Goal: Information Seeking & Learning: Learn about a topic

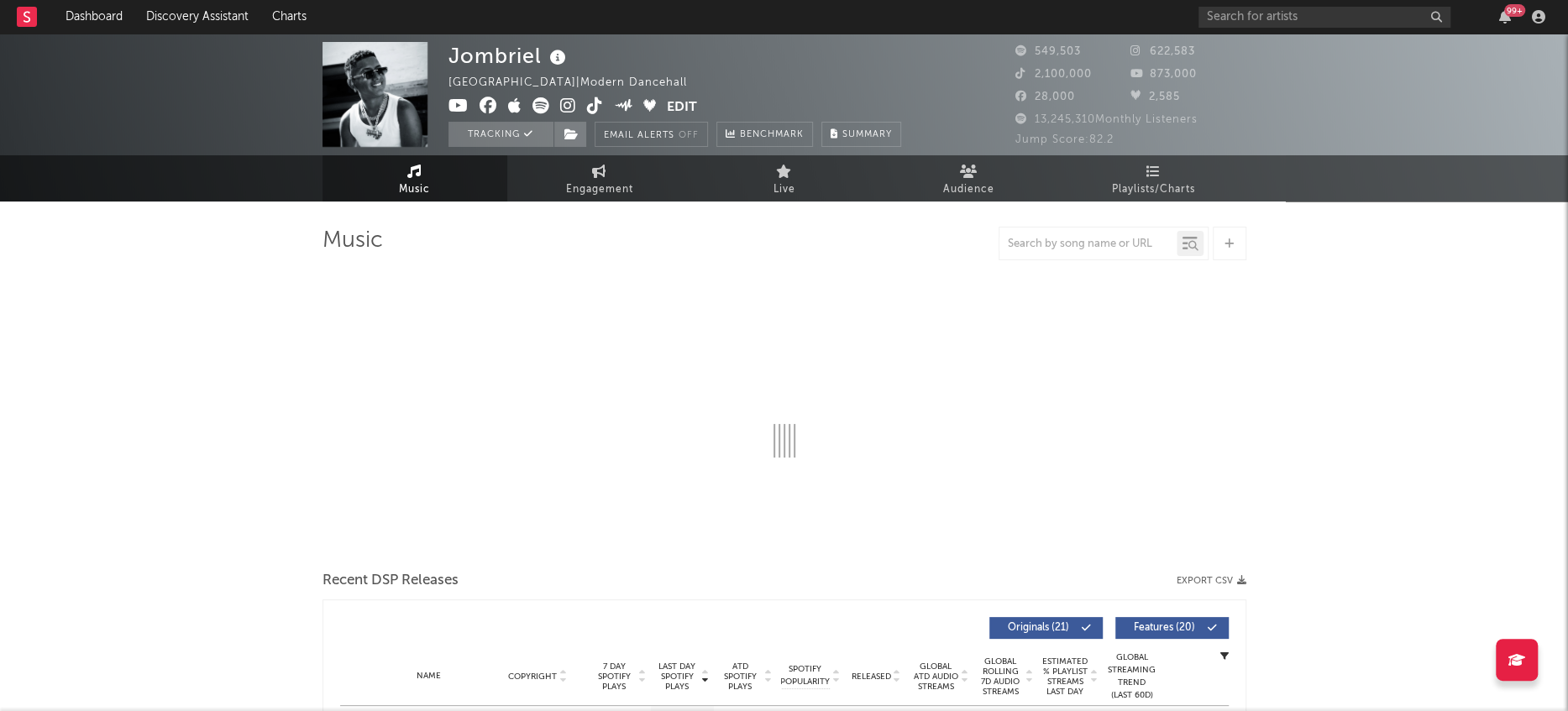
select select "6m"
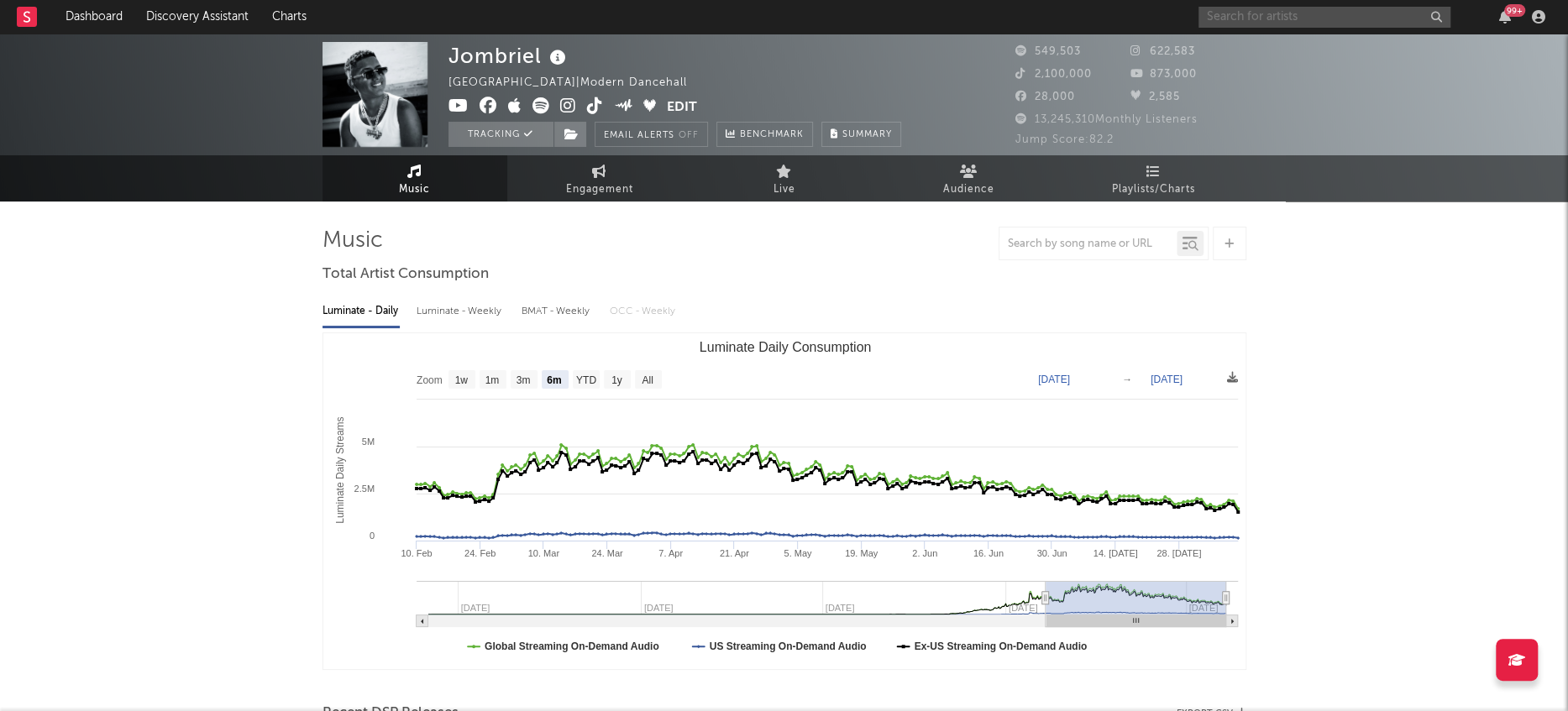
click at [1309, 17] on input "text" at bounding box center [1324, 17] width 252 height 21
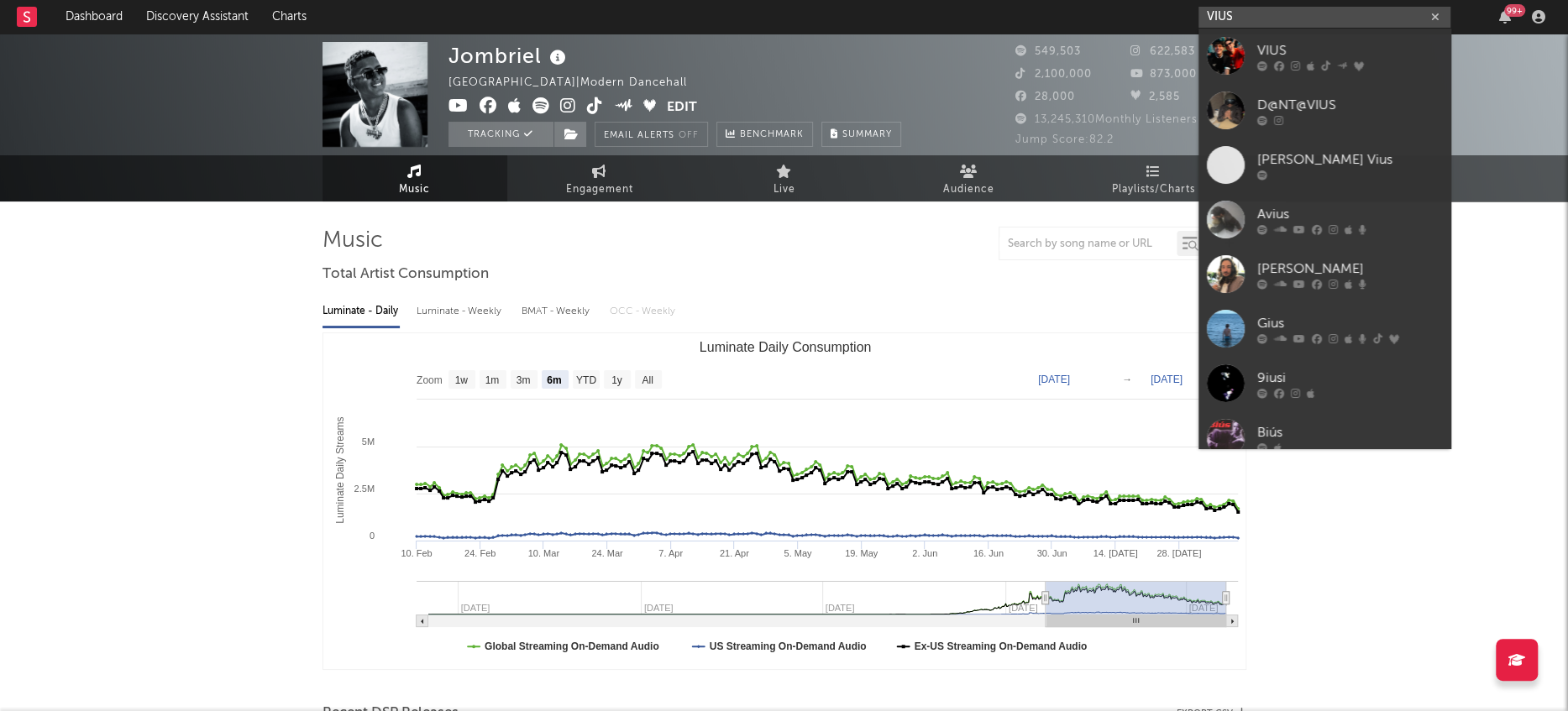
type input "VIUS"
click at [1238, 61] on div at bounding box center [1226, 55] width 38 height 38
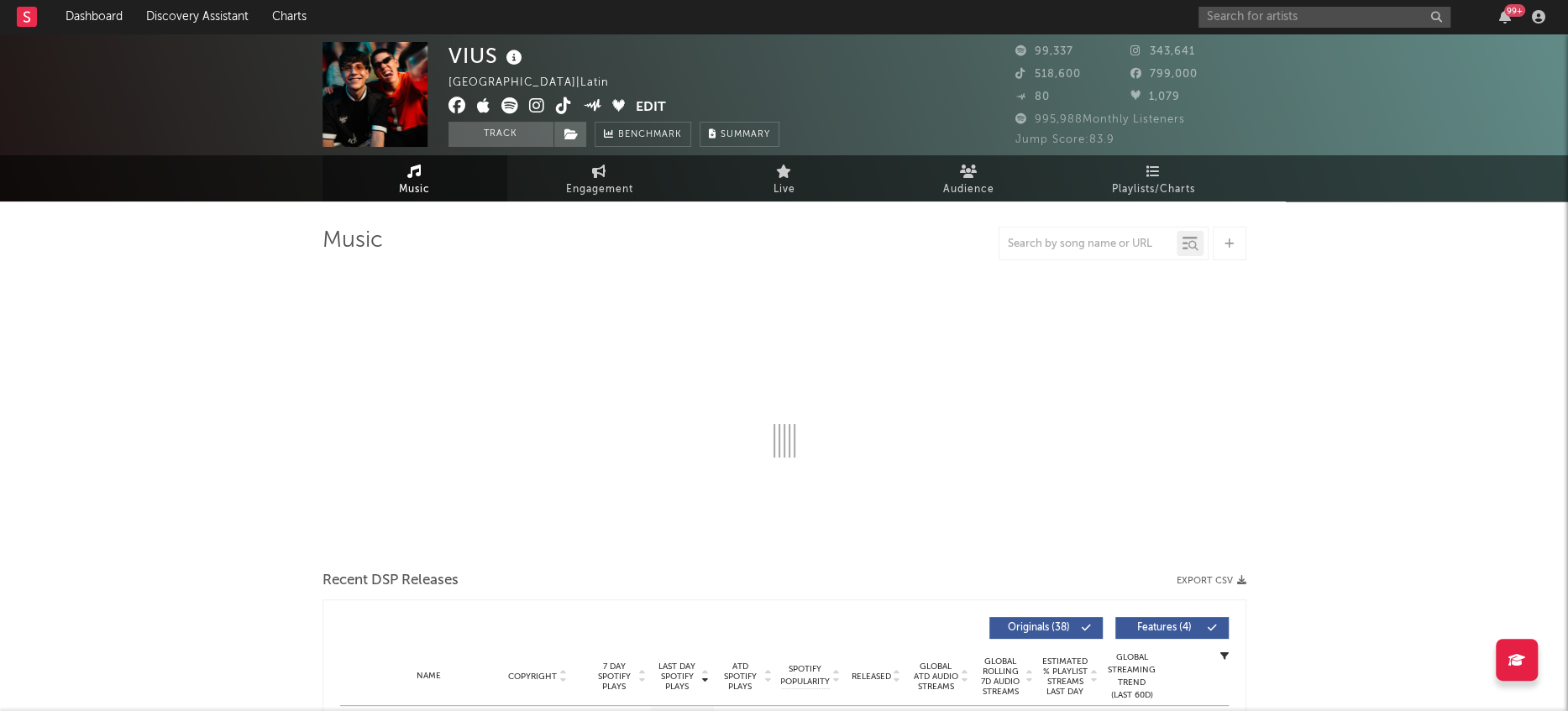
select select "6m"
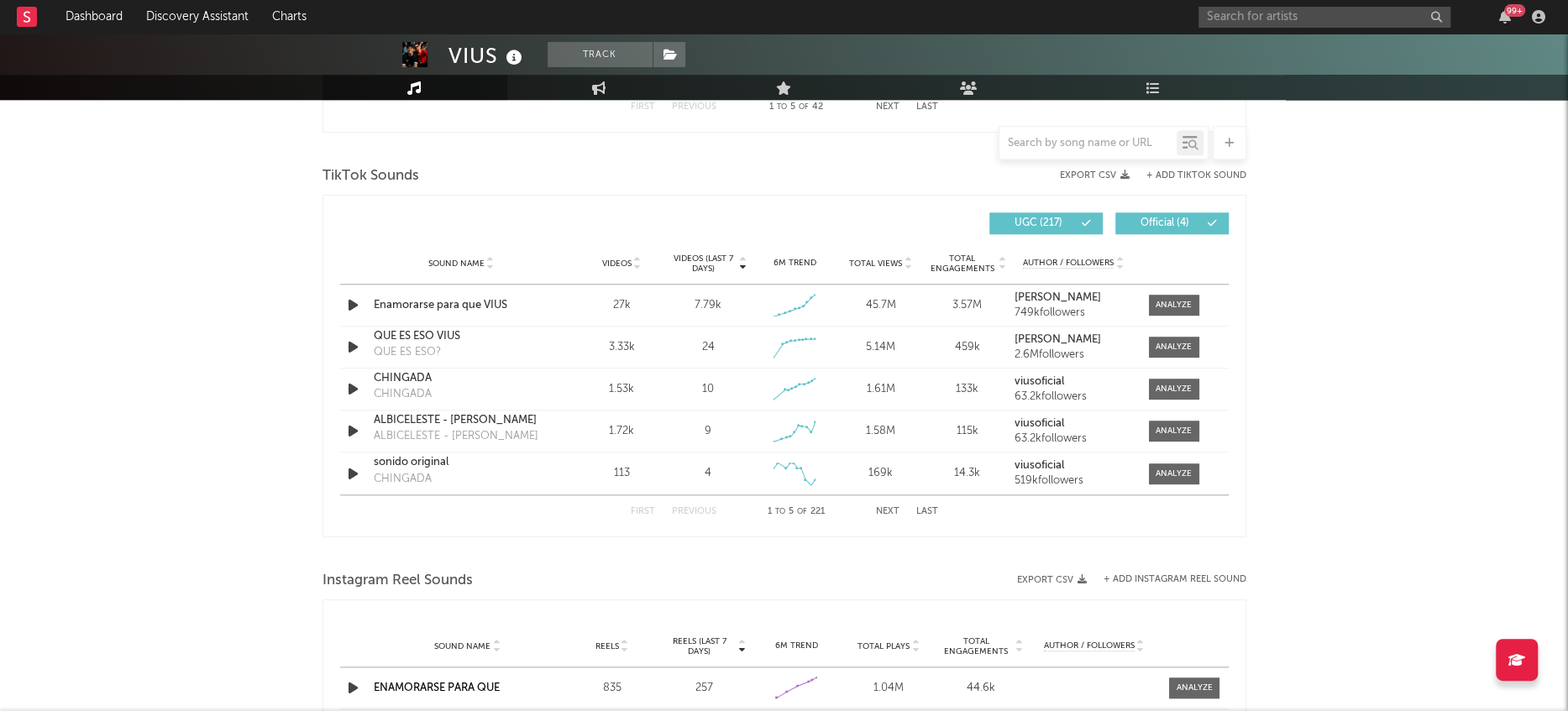
scroll to position [1082, 0]
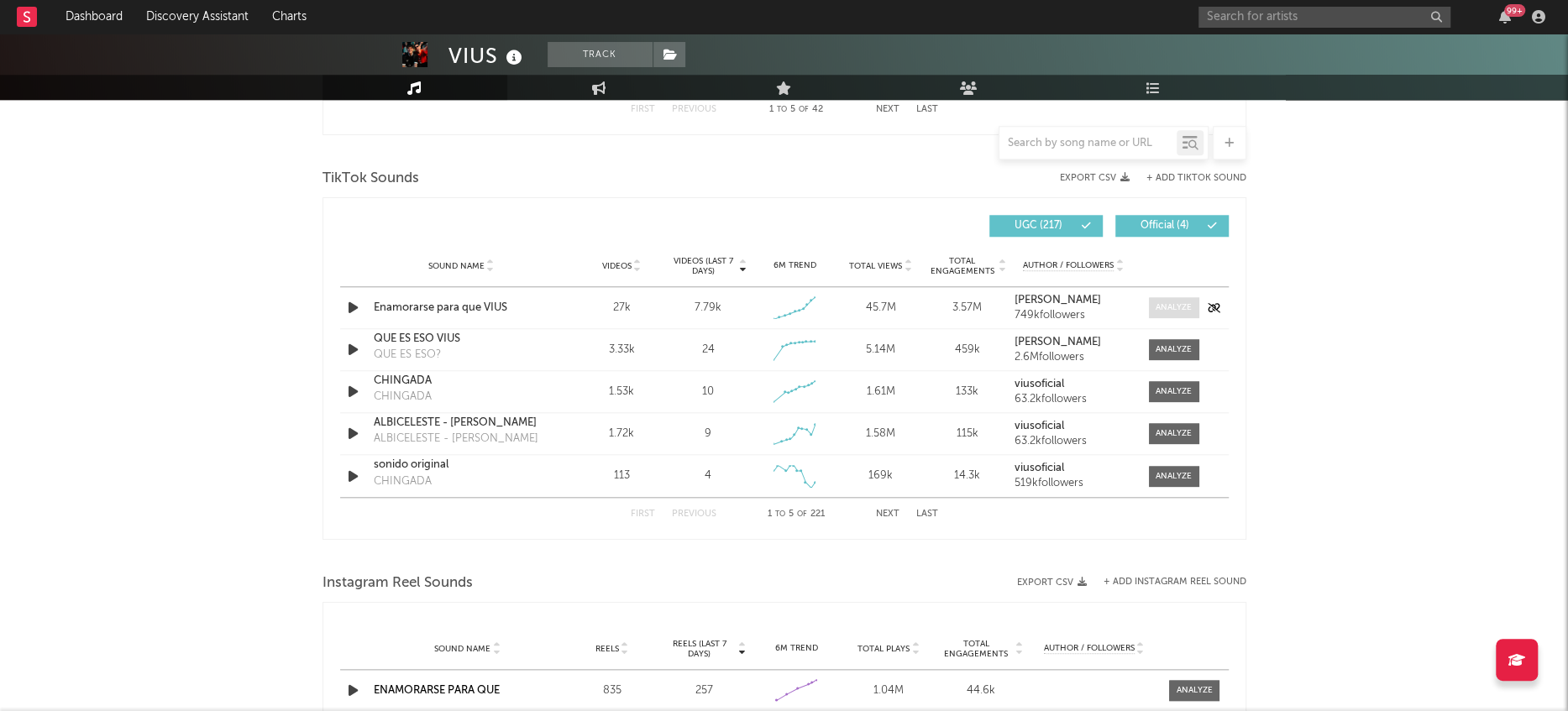
click at [1170, 311] on div at bounding box center [1173, 307] width 36 height 13
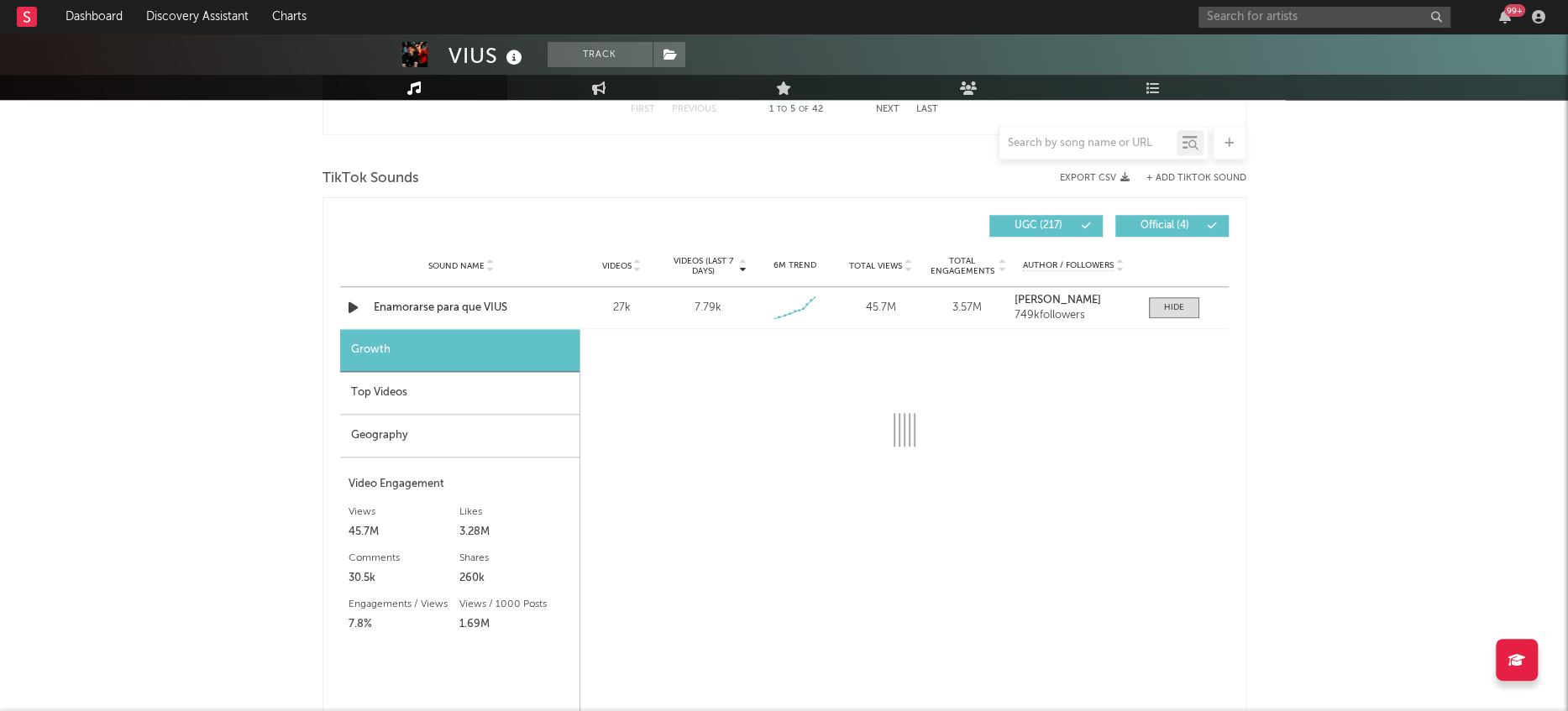
select select "1w"
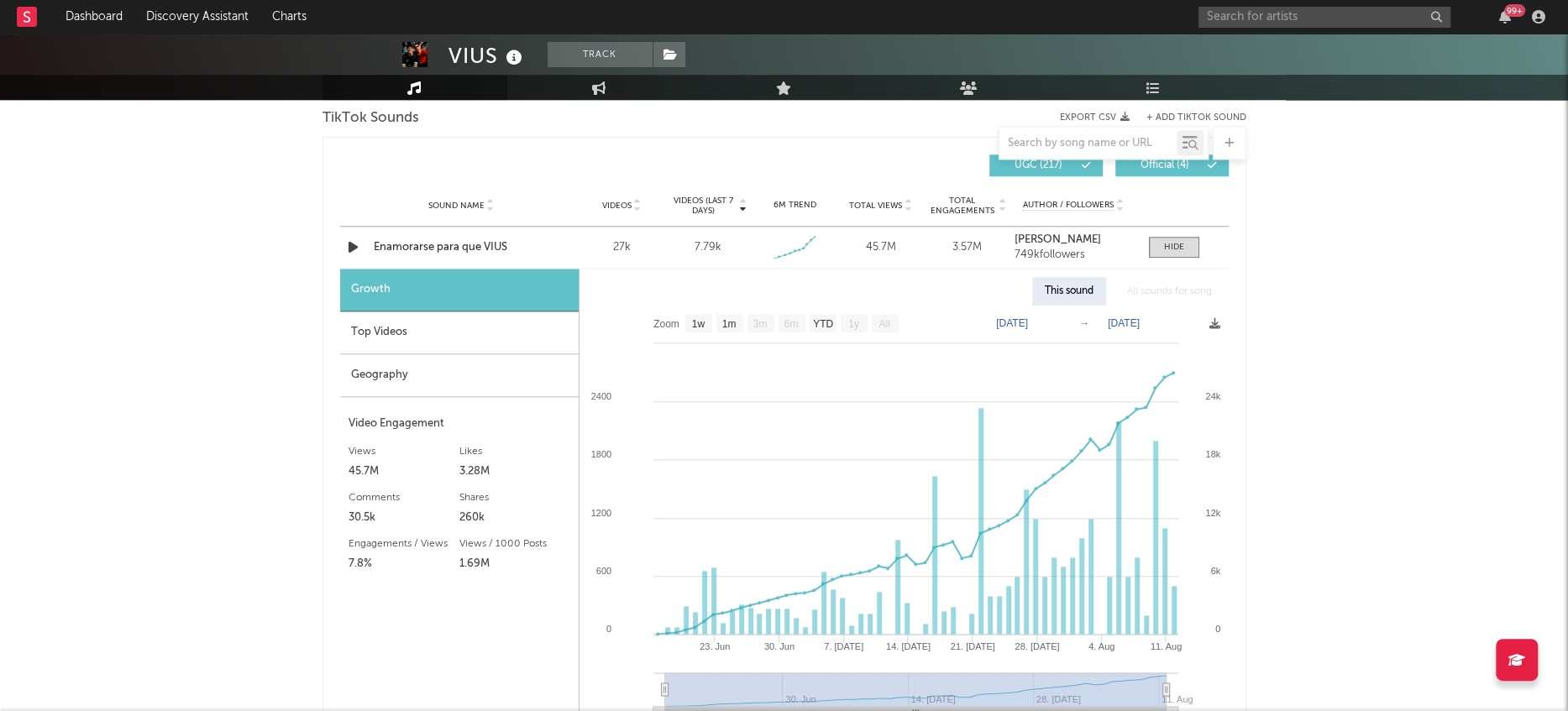
scroll to position [1145, 0]
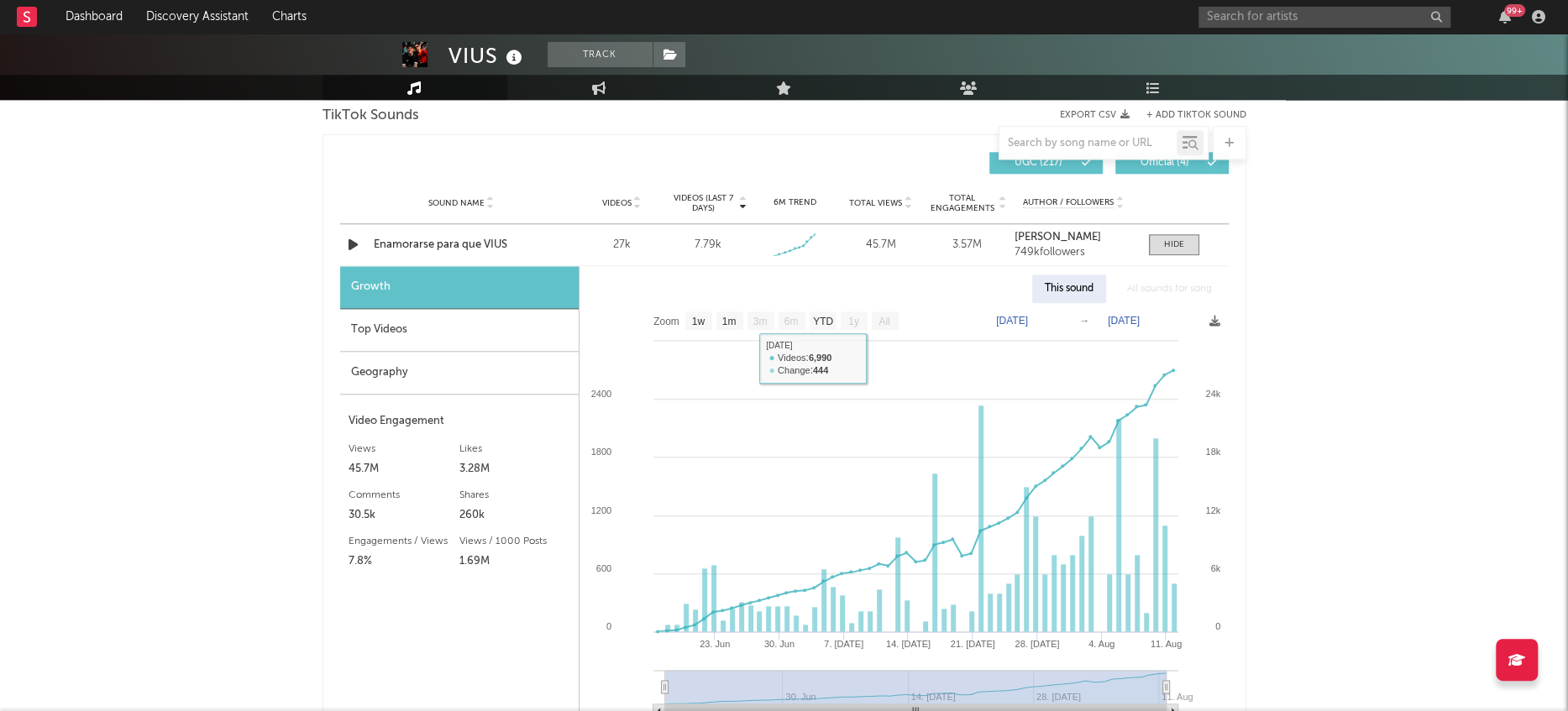
click at [381, 375] on div "Geography" at bounding box center [459, 373] width 238 height 43
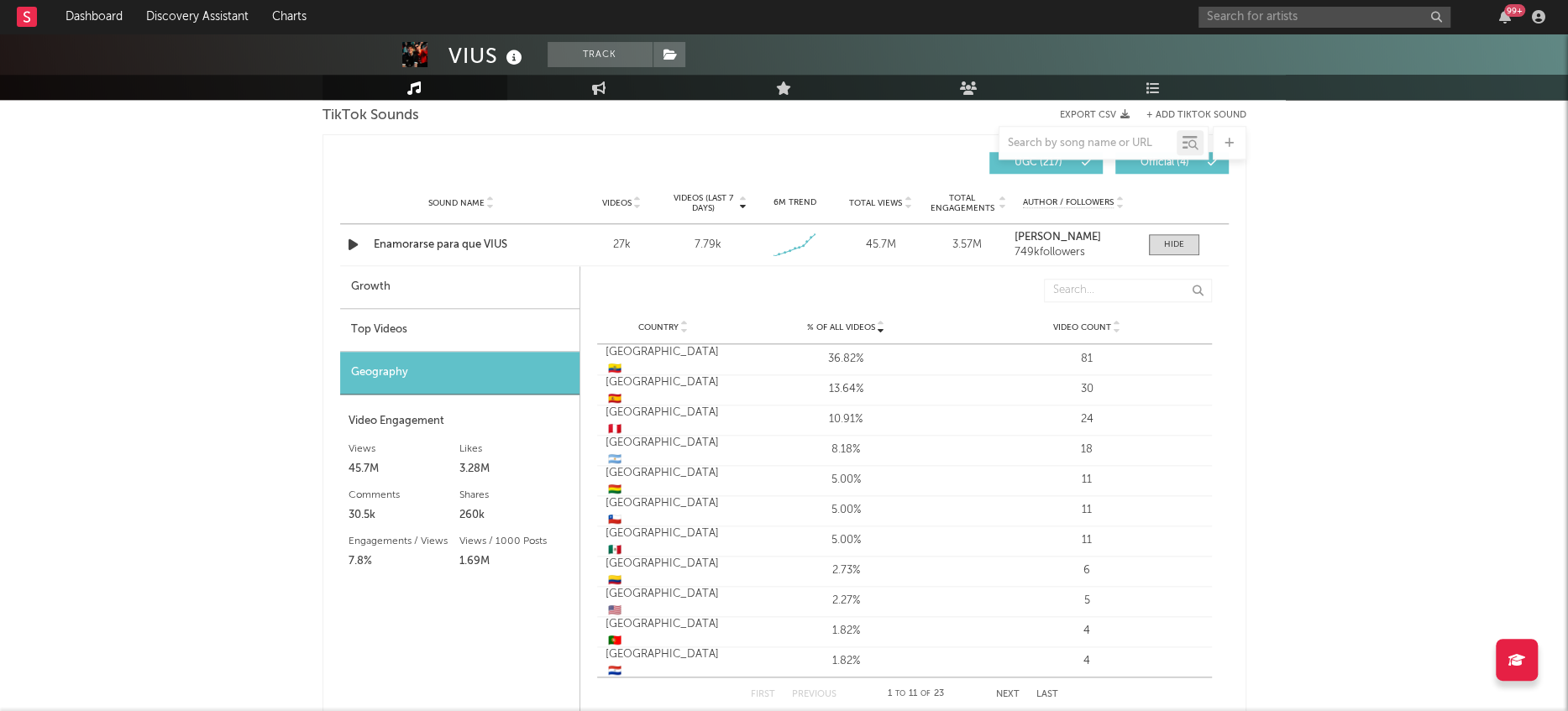
click at [408, 303] on div "Growth" at bounding box center [459, 288] width 239 height 43
select select "1w"
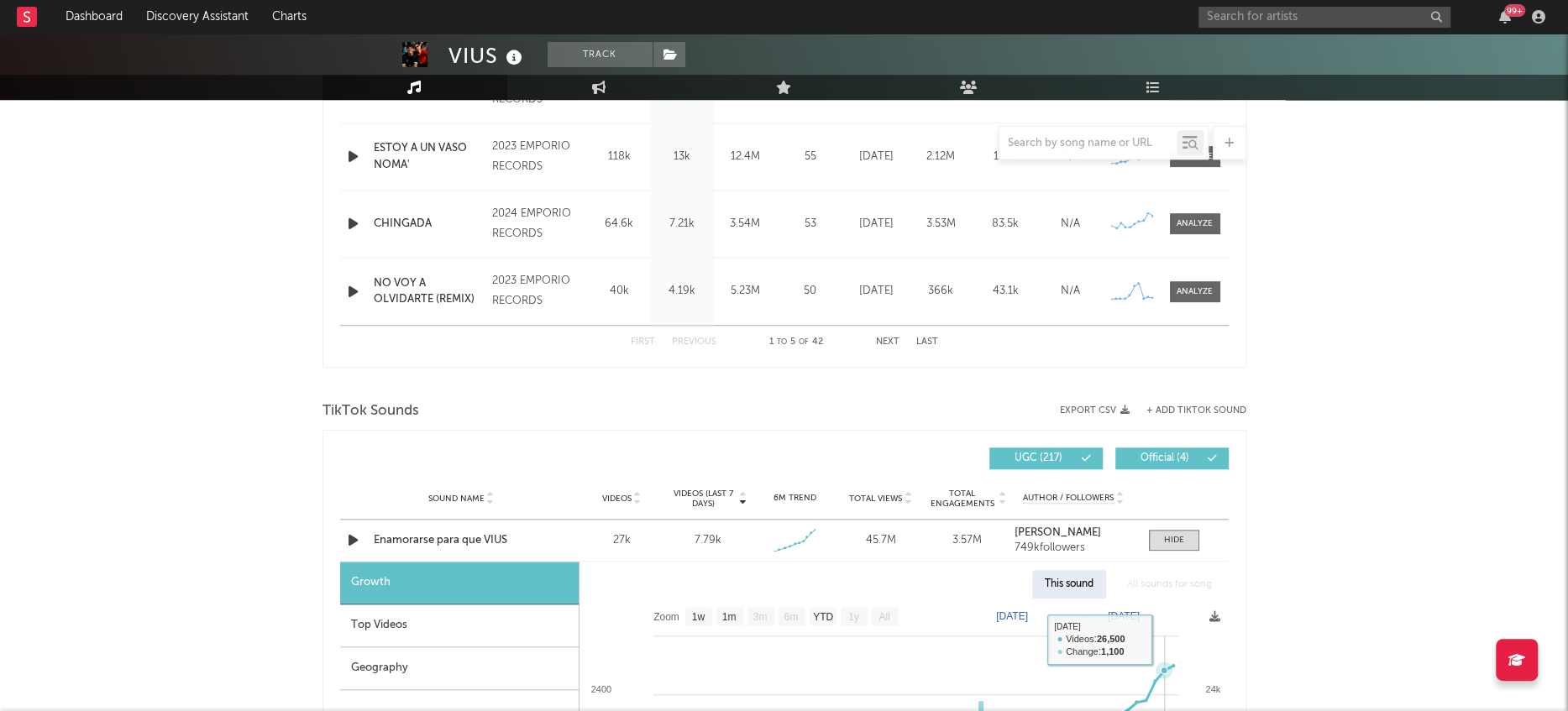
scroll to position [846, 0]
